Goal: Information Seeking & Learning: Learn about a topic

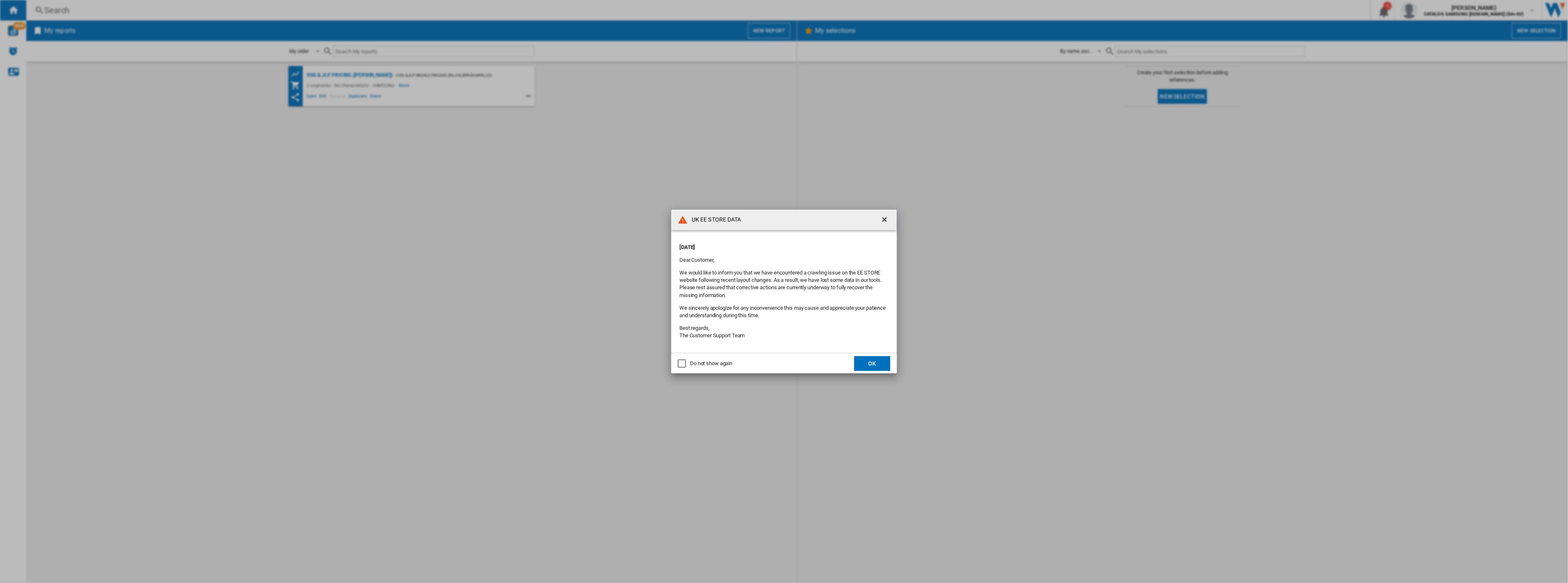
drag, startPoint x: 886, startPoint y: 219, endPoint x: 852, endPoint y: 174, distance: 56.4
click at [887, 218] on ng-md-icon "getI18NText('BUTTONS.CLOSE_DIALOG')" at bounding box center [885, 220] width 10 height 10
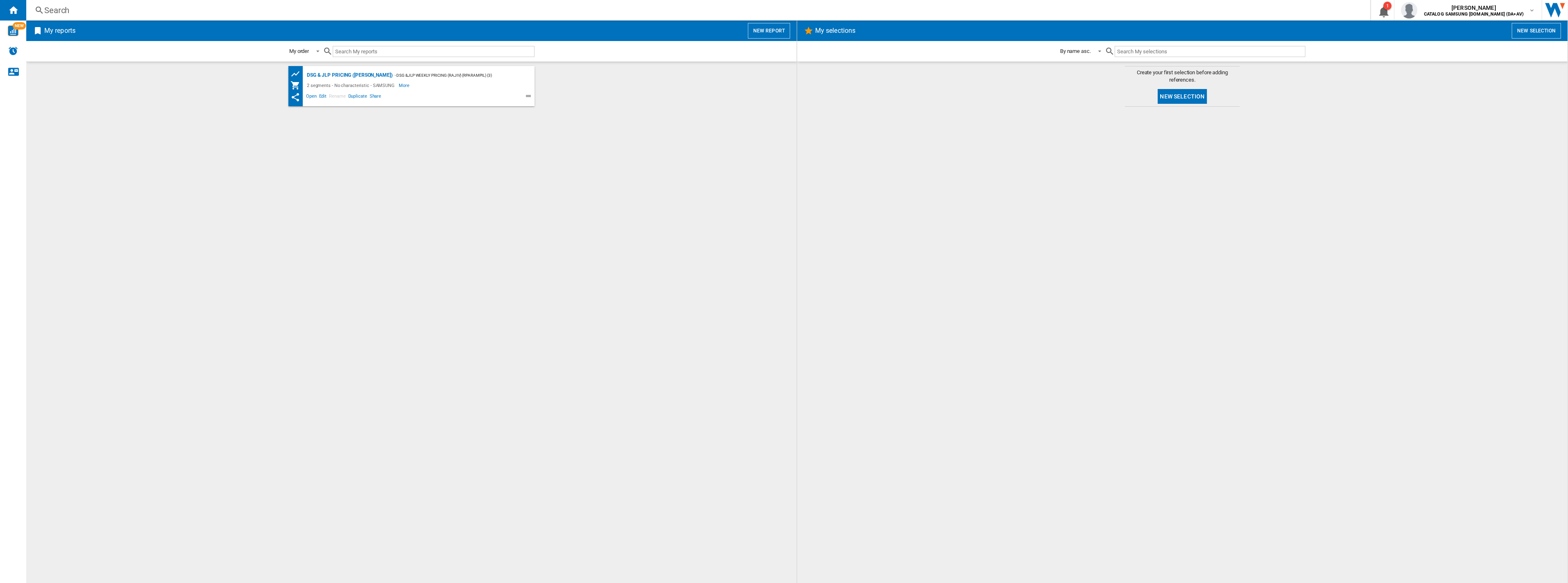
click at [64, 9] on div "Search" at bounding box center [696, 10] width 1304 height 11
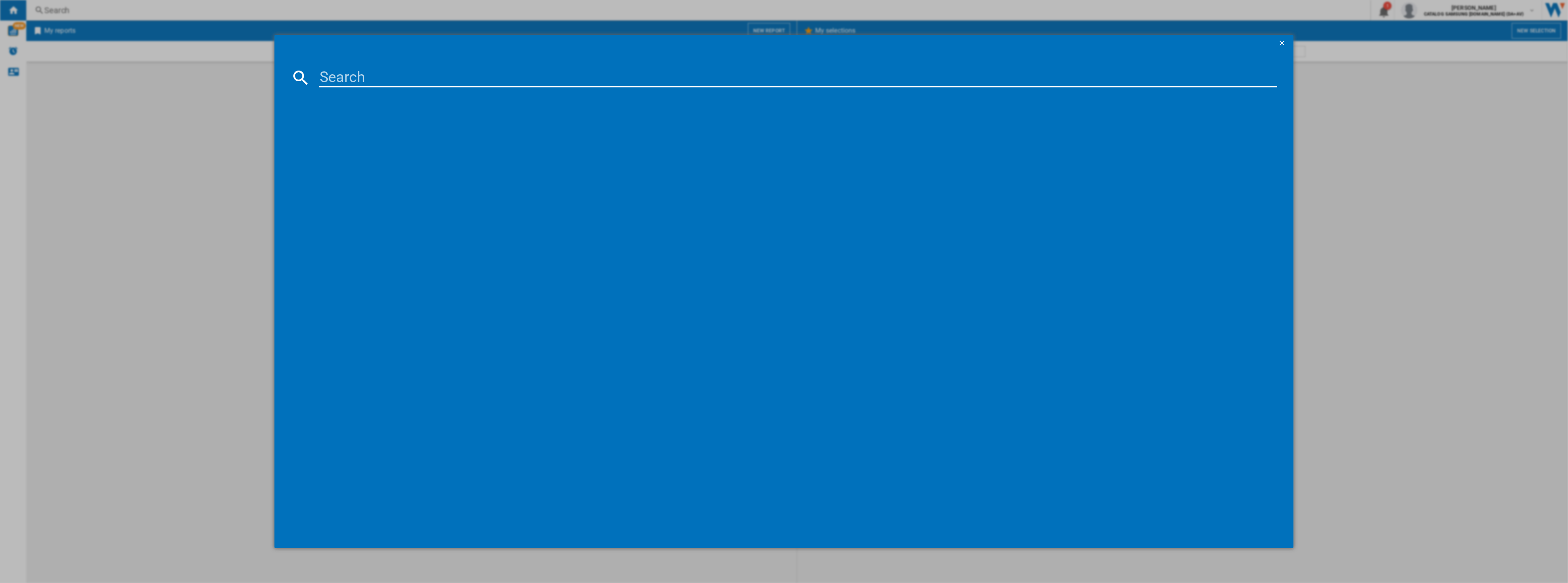
click at [417, 78] on input at bounding box center [798, 77] width 958 height 20
click at [387, 75] on input at bounding box center [798, 77] width 958 height 20
click at [338, 79] on input at bounding box center [798, 77] width 958 height 20
click at [470, 80] on input at bounding box center [798, 77] width 958 height 20
type input "VS15A6031R4"
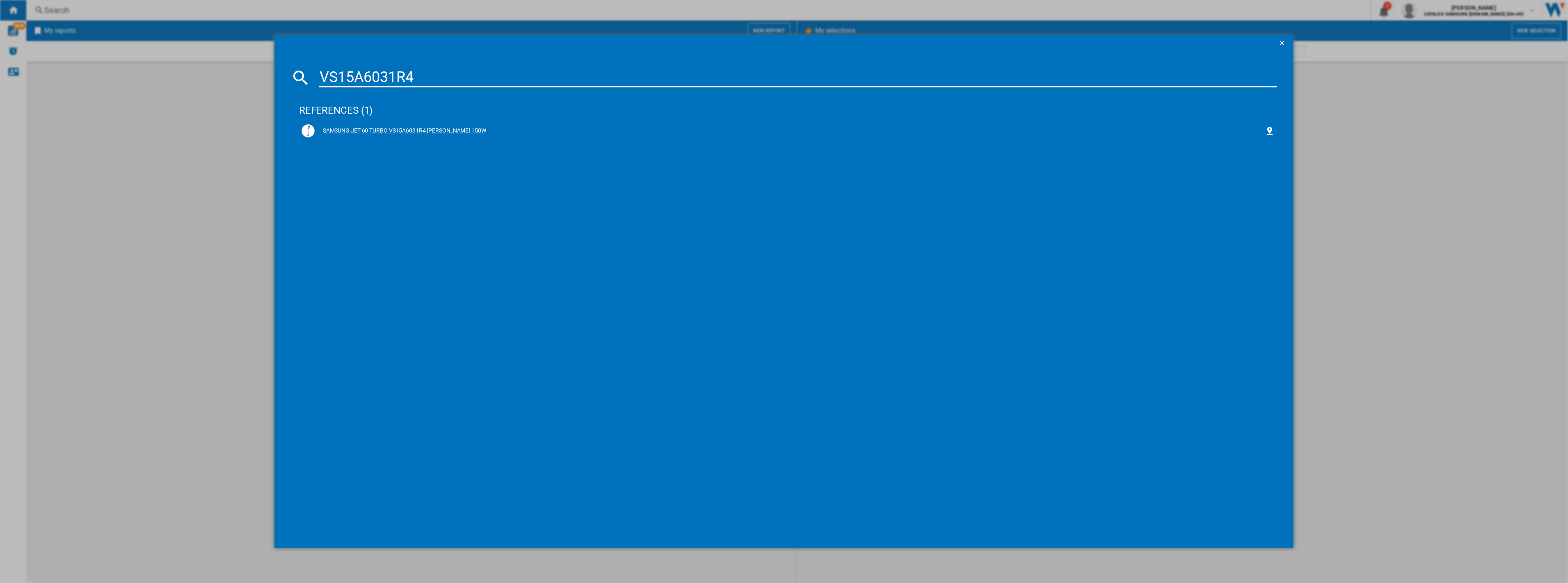
click at [436, 131] on div "SAMSUNG JET 60 TURBO VS15A6031R4 [PERSON_NAME] 150W" at bounding box center [790, 131] width 950 height 8
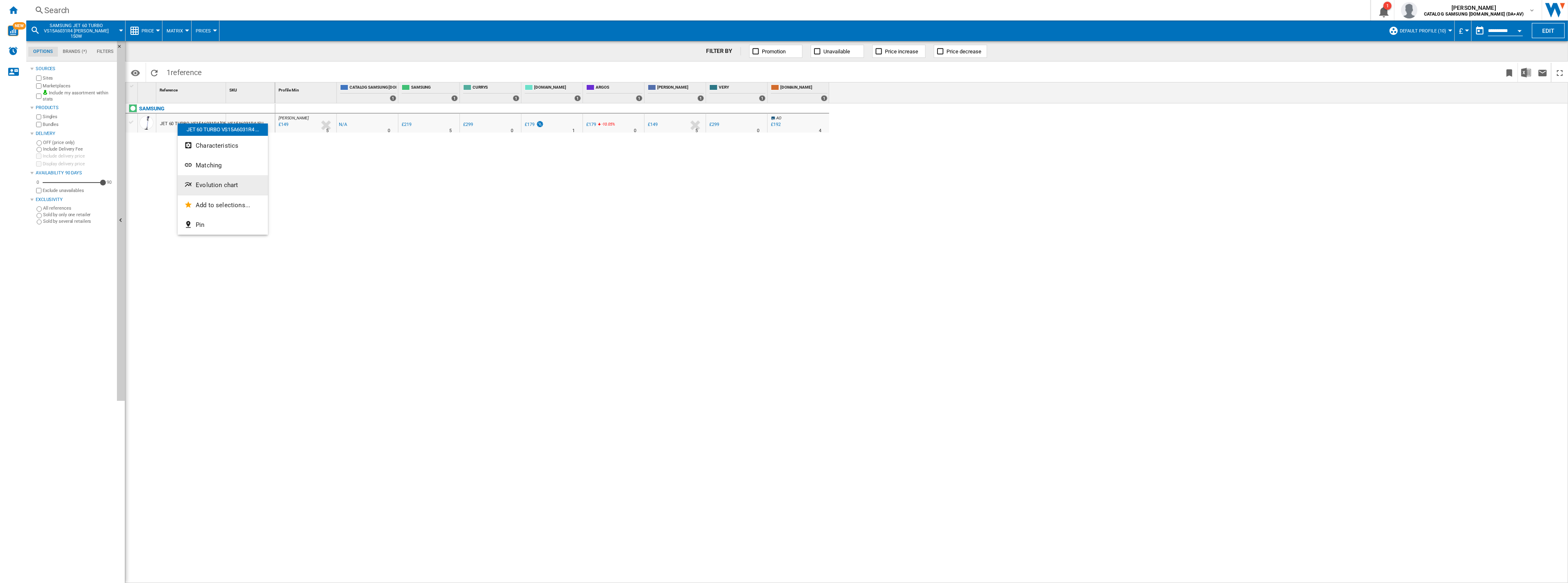
click at [196, 179] on button "Evolution chart" at bounding box center [223, 185] width 90 height 20
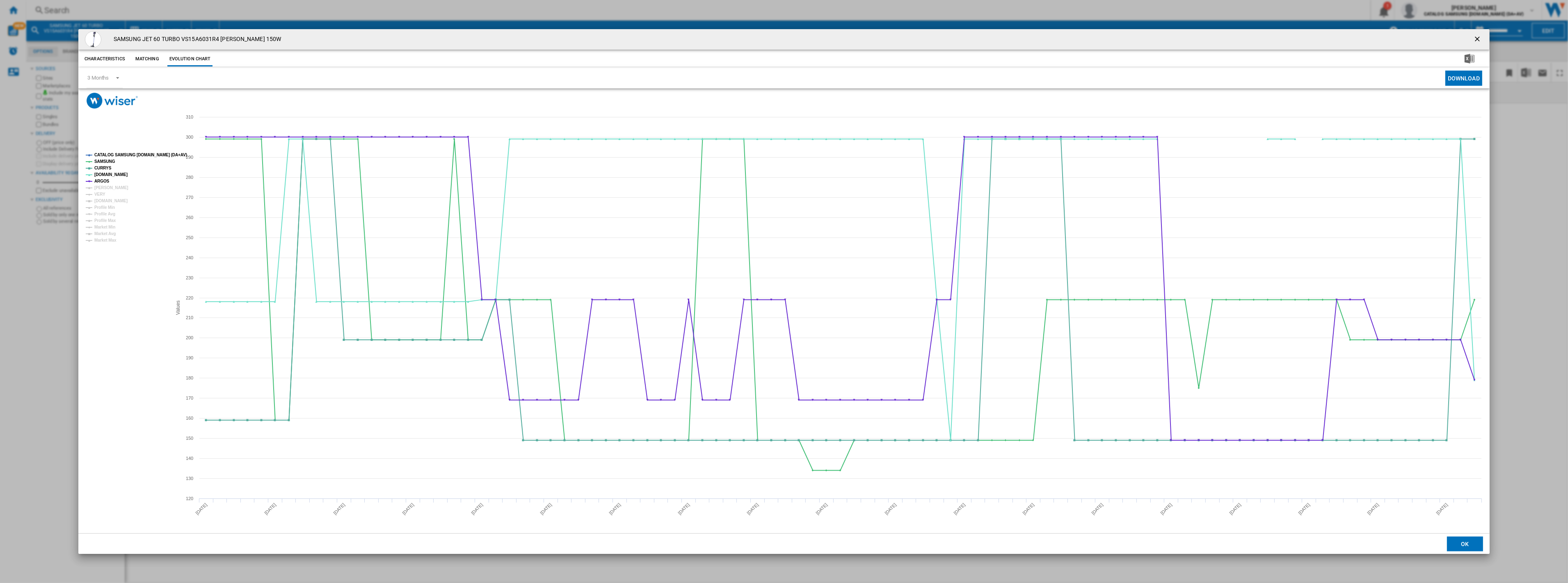
click at [117, 187] on rect "Product popup" at bounding box center [125, 198] width 85 height 96
click at [113, 189] on tspan "[PERSON_NAME]" at bounding box center [111, 188] width 34 height 5
click at [103, 196] on tspan "VERY" at bounding box center [100, 195] width 11 height 5
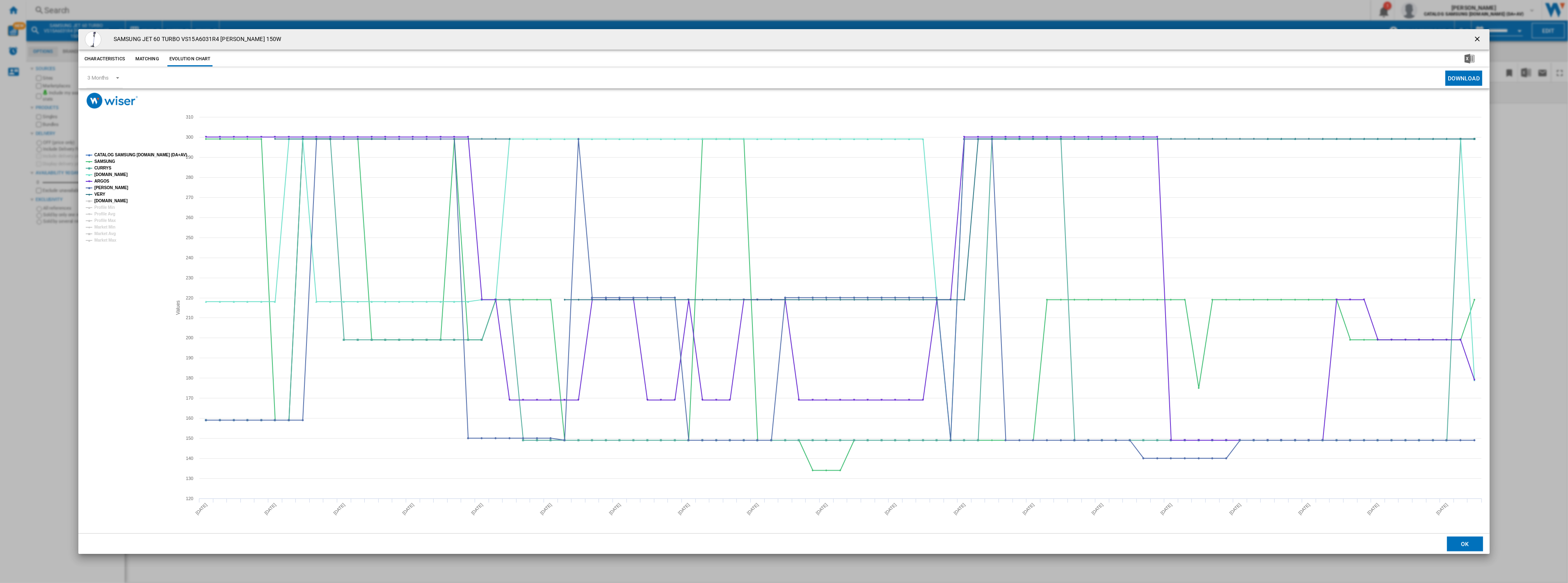
click at [104, 199] on tspan "[DOMAIN_NAME]" at bounding box center [110, 201] width 33 height 5
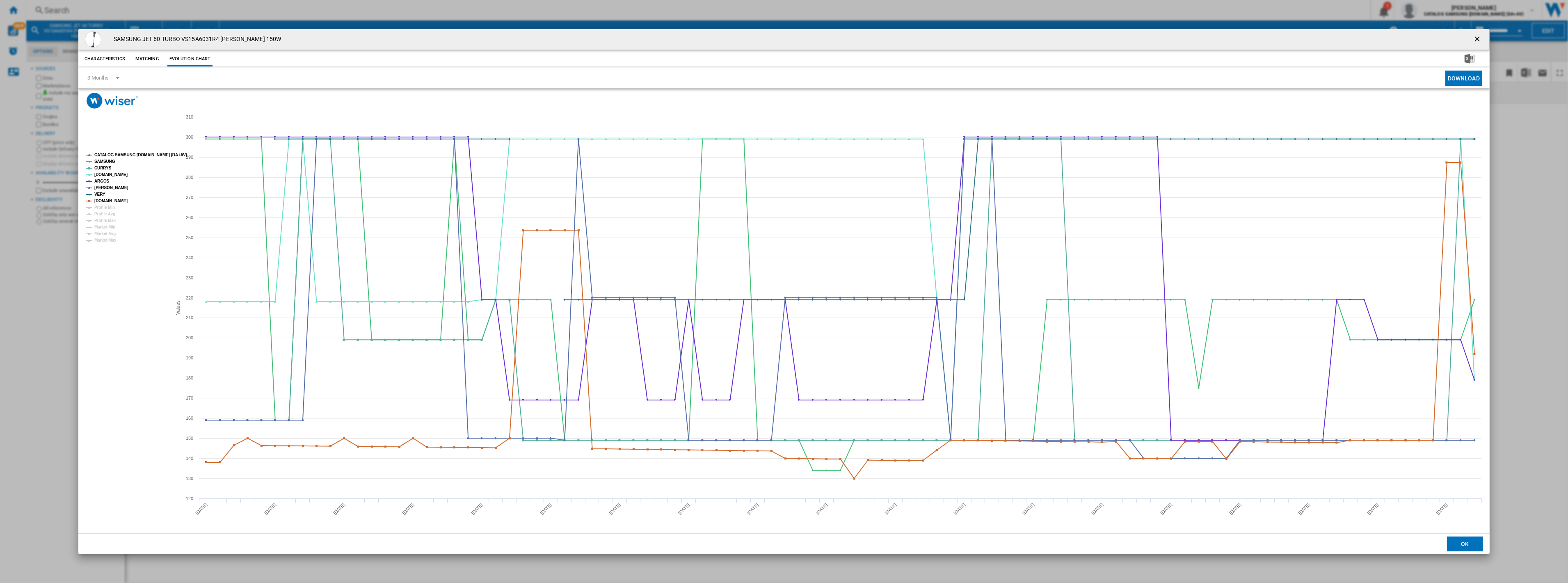
click at [205, 37] on h4 "SAMSUNG JET 60 TURBO VS15A6031R4 [PERSON_NAME] 150W" at bounding box center [194, 39] width 171 height 8
copy h4 "VS15A6031R4"
